Goal: Contribute content: Contribute content

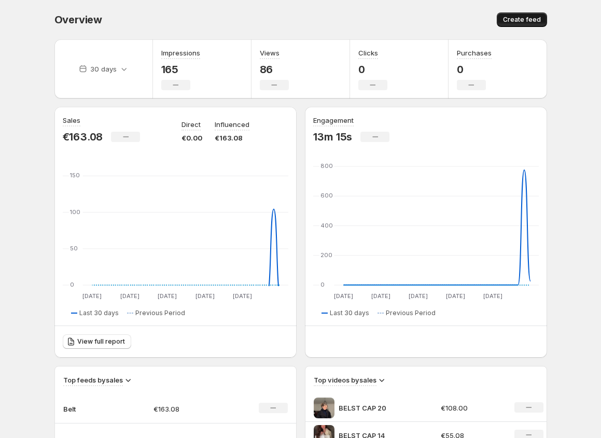
click at [520, 19] on span "Create feed" at bounding box center [522, 20] width 38 height 8
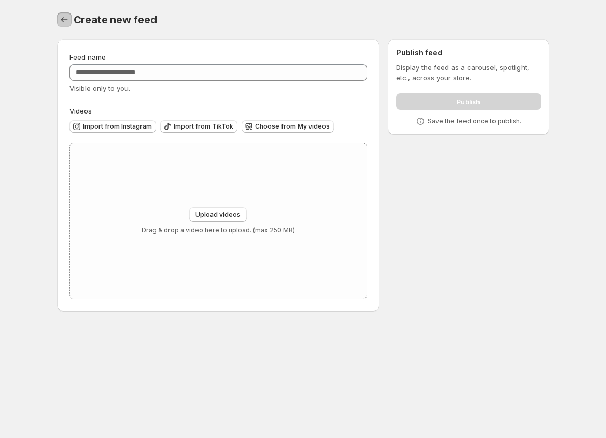
click at [60, 17] on icon "Settings" at bounding box center [64, 20] width 10 height 10
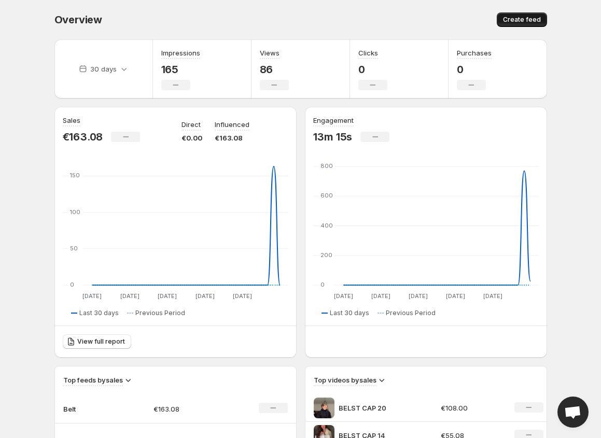
click at [512, 19] on span "Create feed" at bounding box center [522, 20] width 38 height 8
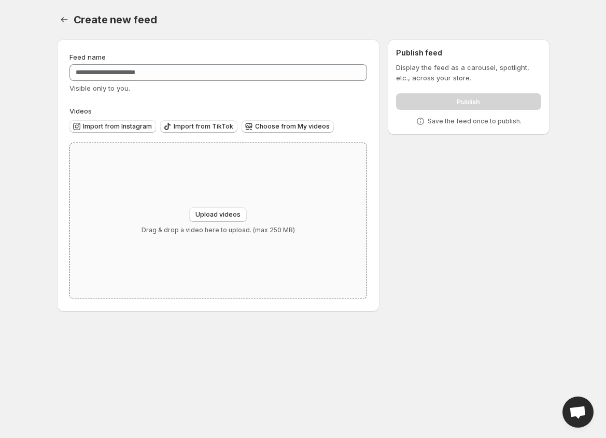
click at [222, 203] on div "Upload videos Drag & drop a video here to upload. (max 250 MB)" at bounding box center [218, 221] width 297 height 156
type input "**********"
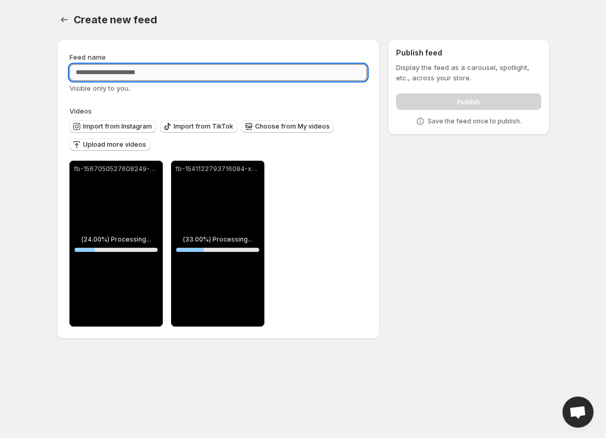
click at [124, 73] on input "Feed name" at bounding box center [218, 72] width 298 height 17
type input "******"
click at [248, 44] on div "**********" at bounding box center [218, 189] width 323 height 300
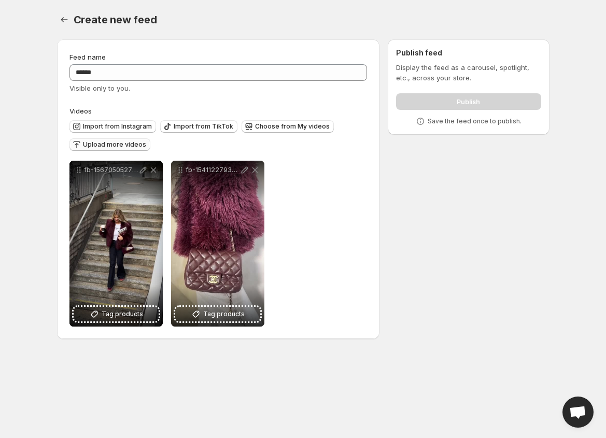
click at [119, 142] on span "Upload more videos" at bounding box center [114, 144] width 63 height 8
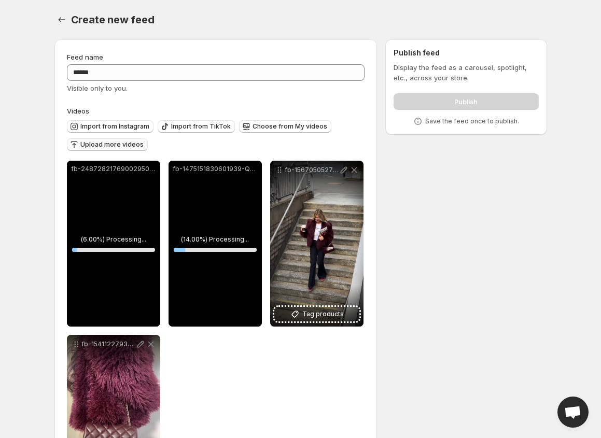
click at [109, 148] on span "Upload more videos" at bounding box center [111, 144] width 63 height 8
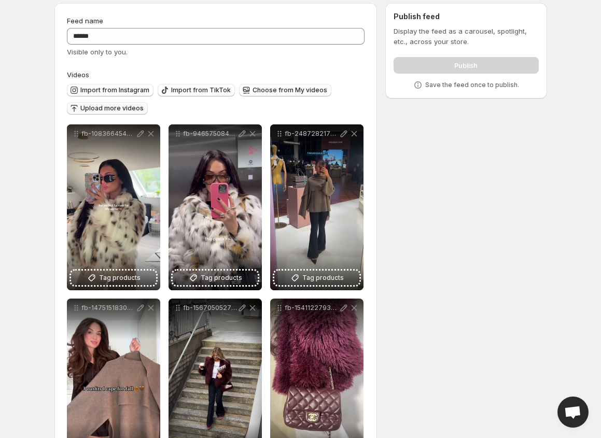
scroll to position [88, 0]
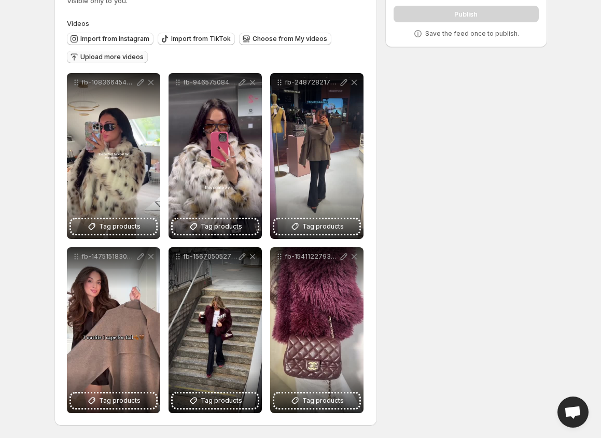
click at [115, 62] on button "Upload more videos" at bounding box center [107, 57] width 81 height 12
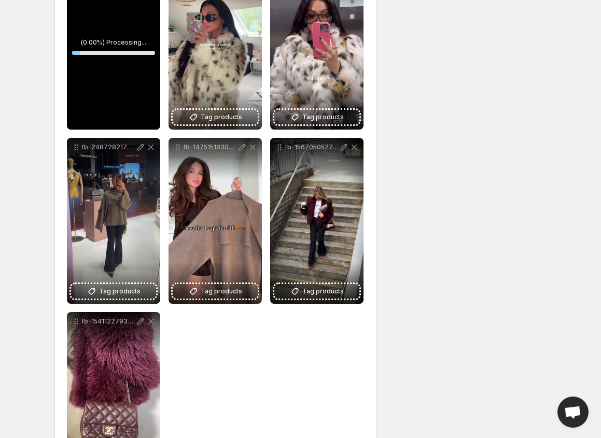
scroll to position [36, 0]
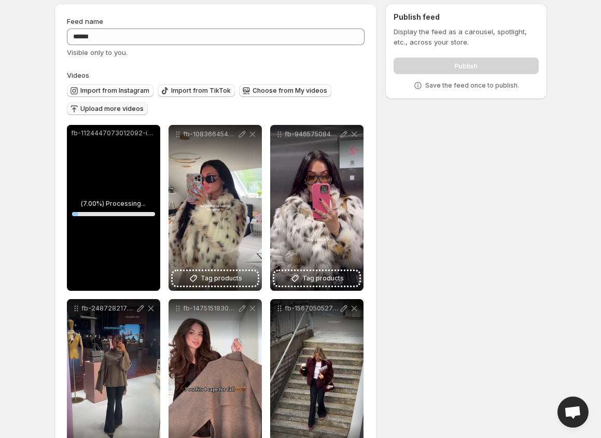
click at [94, 105] on button "Upload more videos" at bounding box center [107, 109] width 81 height 12
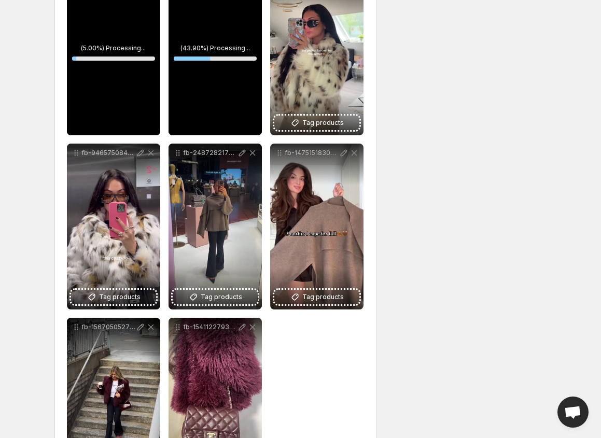
scroll to position [88, 0]
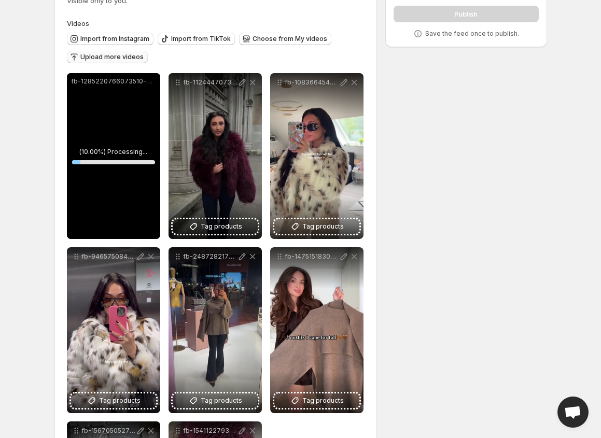
click at [118, 61] on span "Upload more videos" at bounding box center [111, 57] width 63 height 8
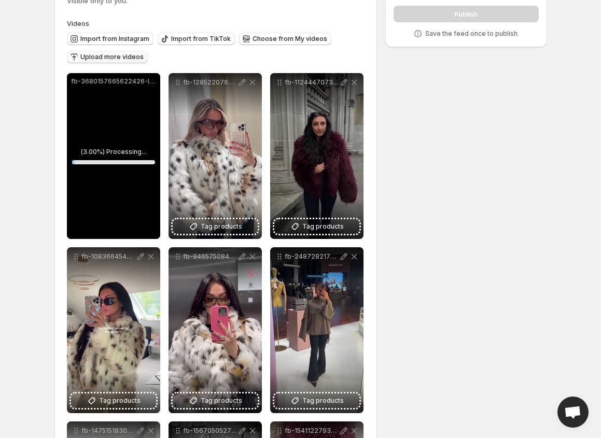
click at [83, 63] on button "Upload more videos" at bounding box center [107, 57] width 81 height 12
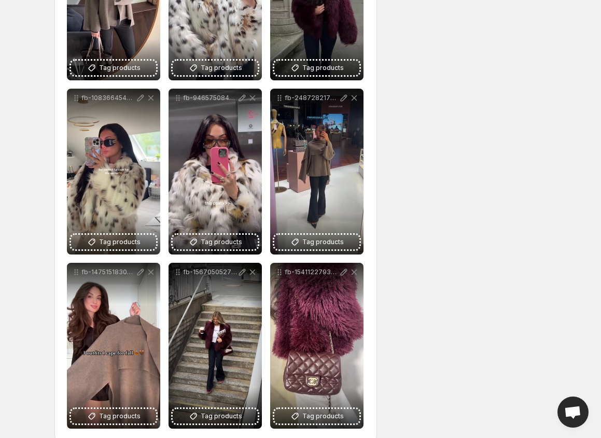
scroll to position [436, 0]
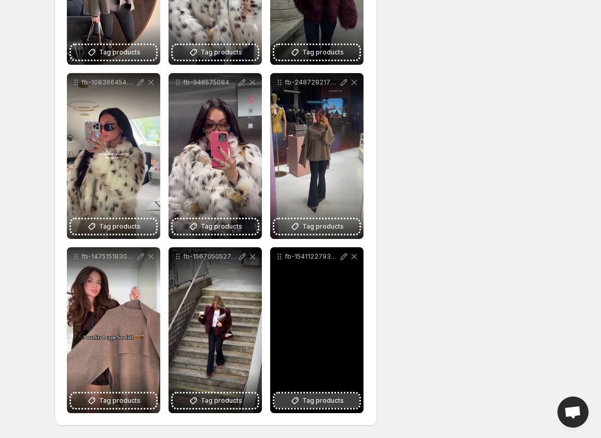
click at [330, 399] on span "Tag products" at bounding box center [322, 401] width 41 height 10
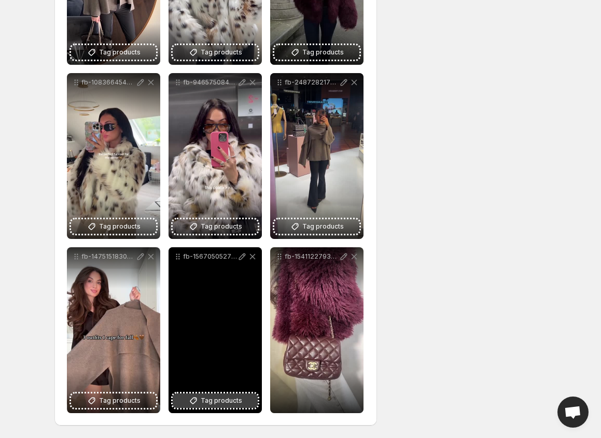
click at [213, 398] on span "Tag products" at bounding box center [221, 401] width 41 height 10
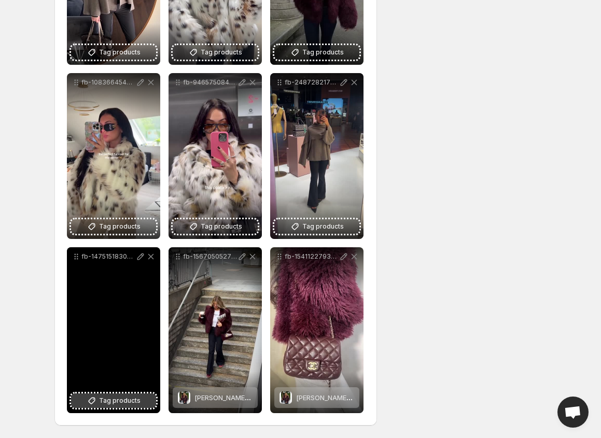
click at [92, 398] on icon at bounding box center [92, 401] width 10 height 10
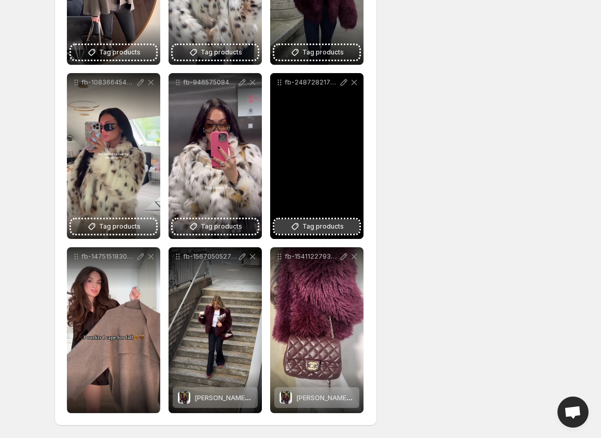
click at [330, 227] on span "Tag products" at bounding box center [322, 226] width 41 height 10
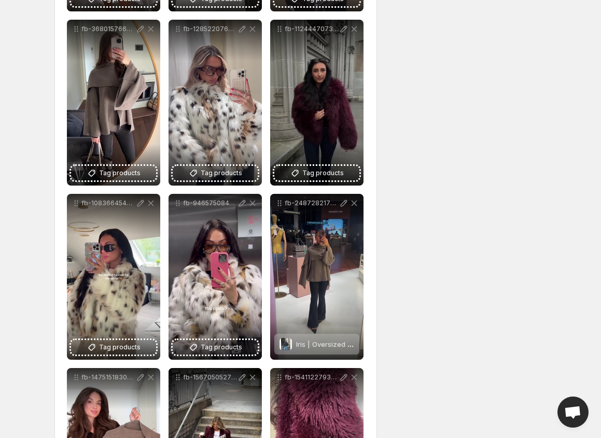
scroll to position [280, 0]
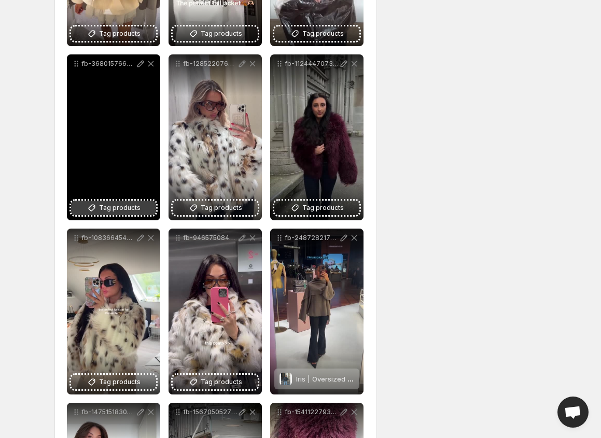
click at [107, 211] on span "Tag products" at bounding box center [119, 208] width 41 height 10
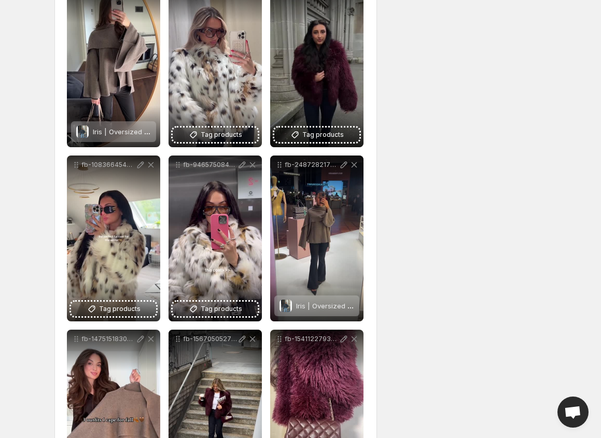
scroll to position [436, 0]
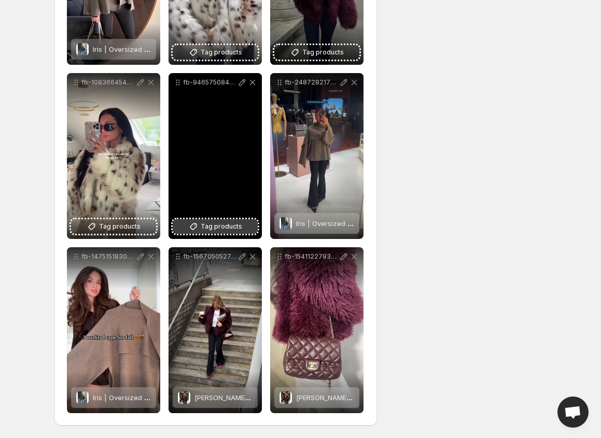
click at [232, 230] on span "Tag products" at bounding box center [221, 226] width 41 height 10
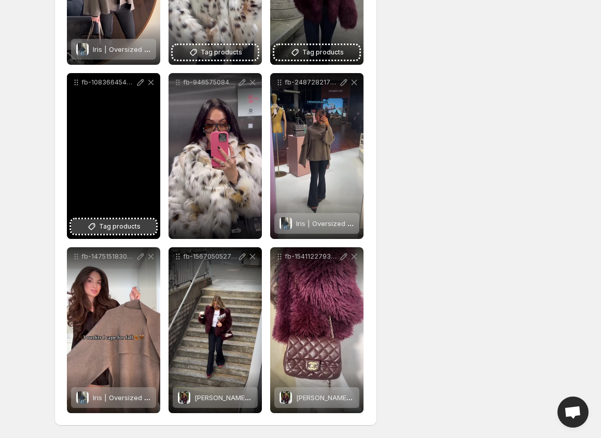
click at [98, 230] on button "Tag products" at bounding box center [113, 226] width 85 height 15
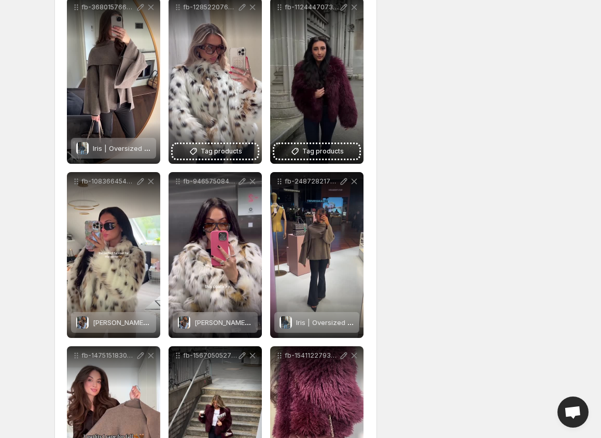
scroll to position [332, 0]
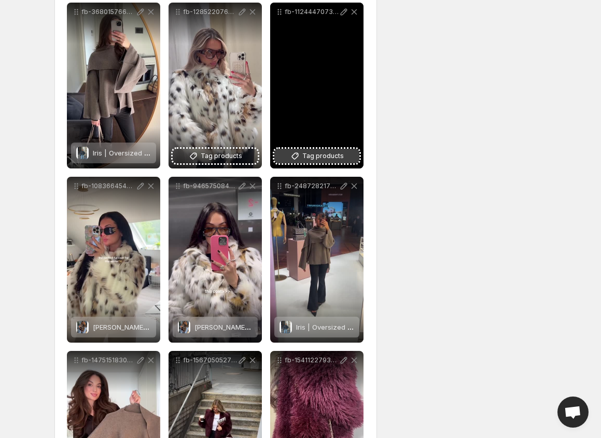
click at [341, 163] on button "Tag products" at bounding box center [316, 156] width 85 height 15
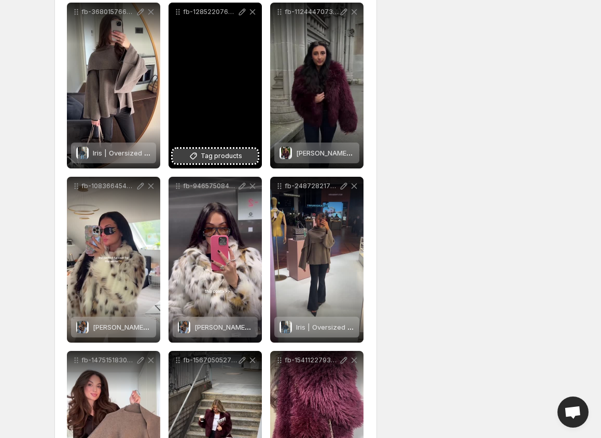
click at [224, 161] on span "Tag products" at bounding box center [221, 156] width 41 height 10
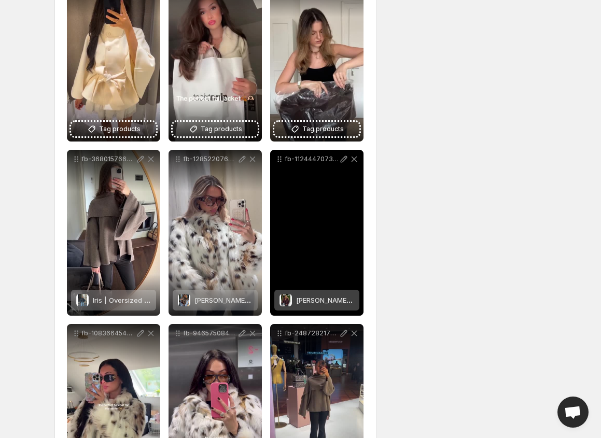
scroll to position [125, 0]
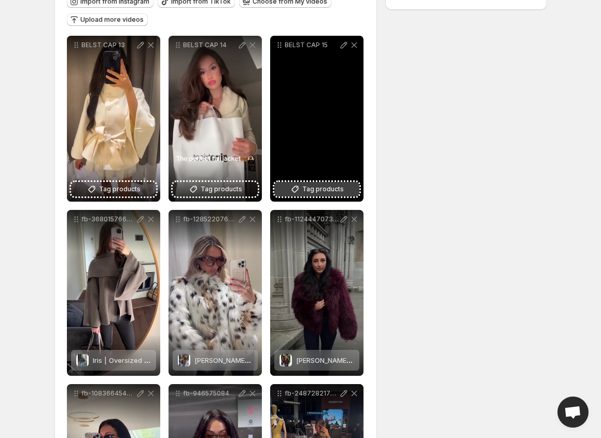
click at [323, 189] on span "Tag products" at bounding box center [322, 189] width 41 height 10
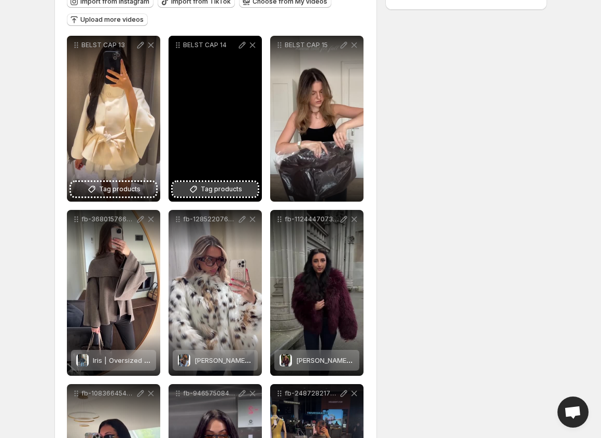
click at [209, 190] on span "Tag products" at bounding box center [221, 189] width 41 height 10
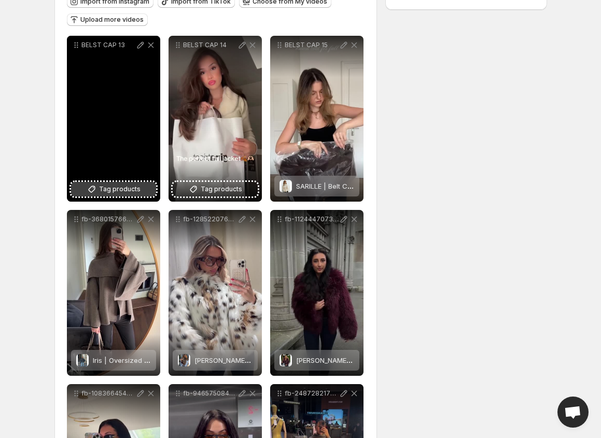
click at [102, 191] on span "Tag products" at bounding box center [119, 189] width 41 height 10
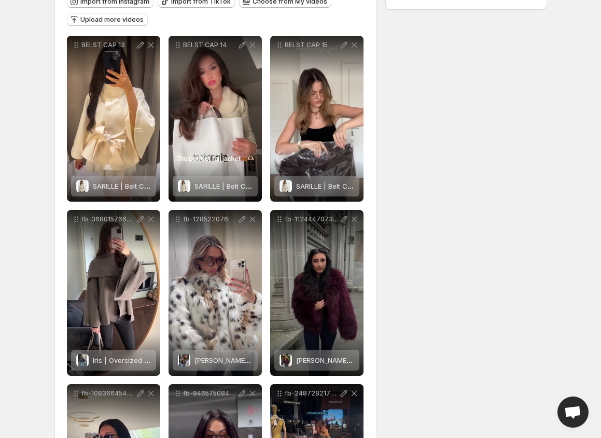
scroll to position [0, 0]
